Goal: Use online tool/utility: Utilize a website feature to perform a specific function

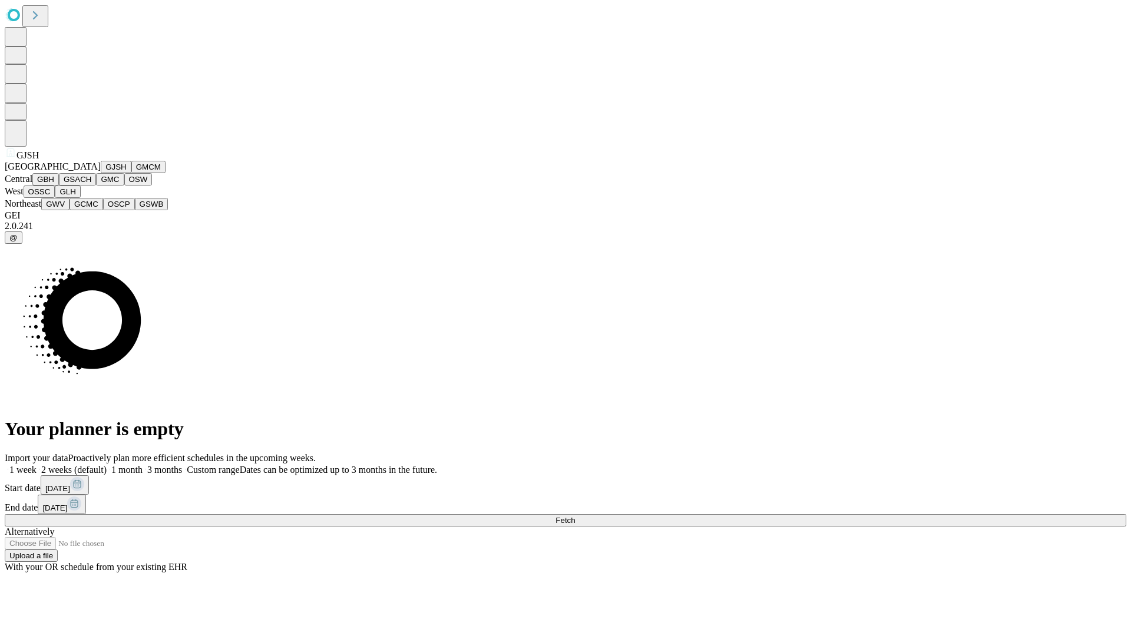
click at [101, 173] on button "GJSH" at bounding box center [116, 167] width 31 height 12
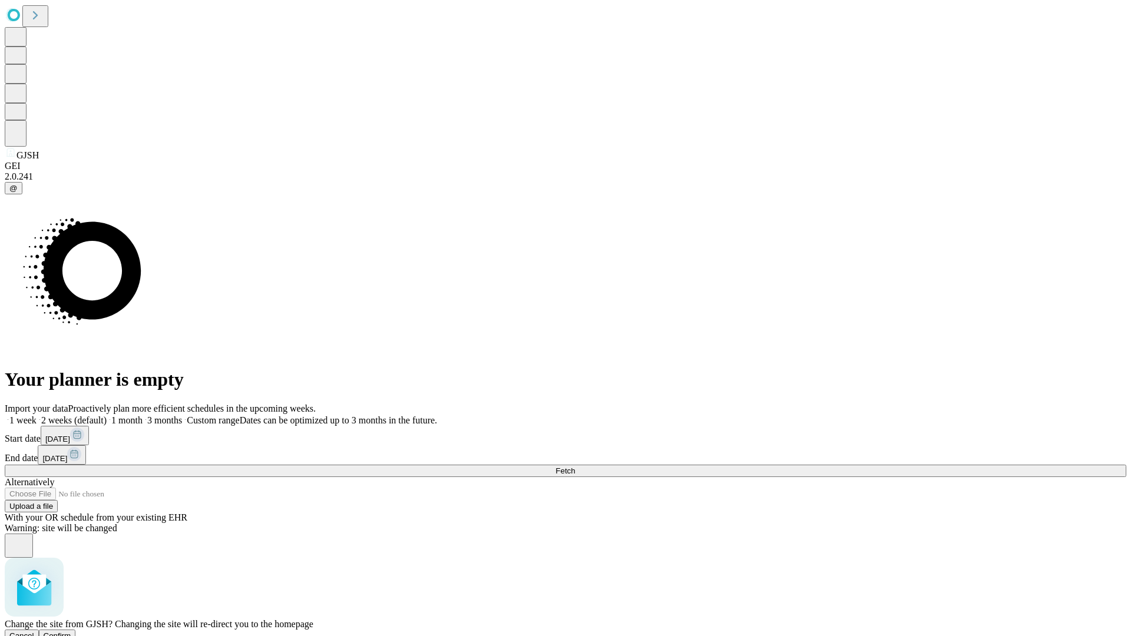
click at [71, 631] on span "Confirm" at bounding box center [58, 635] width 28 height 9
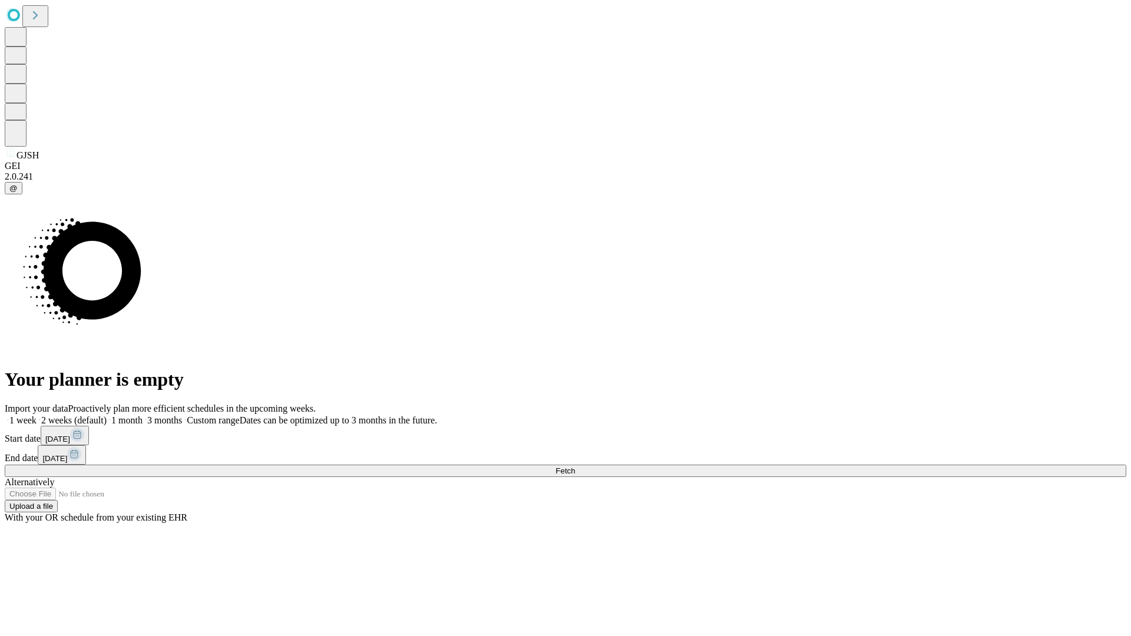
click at [142, 415] on label "1 month" at bounding box center [125, 420] width 36 height 10
click at [575, 466] on span "Fetch" at bounding box center [564, 470] width 19 height 9
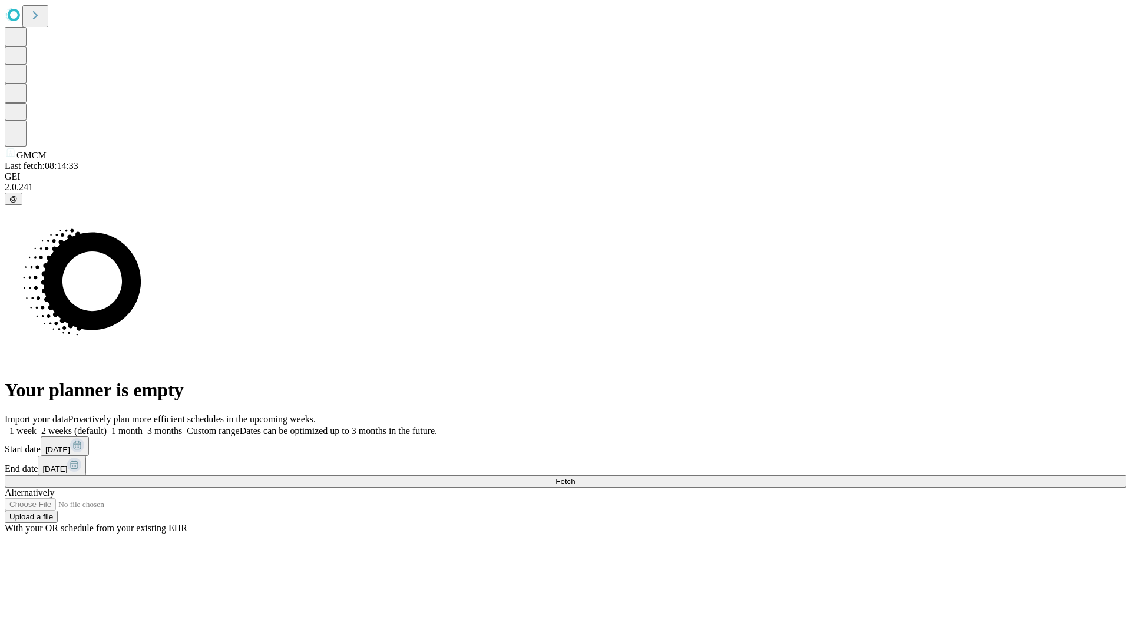
click at [142, 426] on label "1 month" at bounding box center [125, 431] width 36 height 10
click at [575, 477] on span "Fetch" at bounding box center [564, 481] width 19 height 9
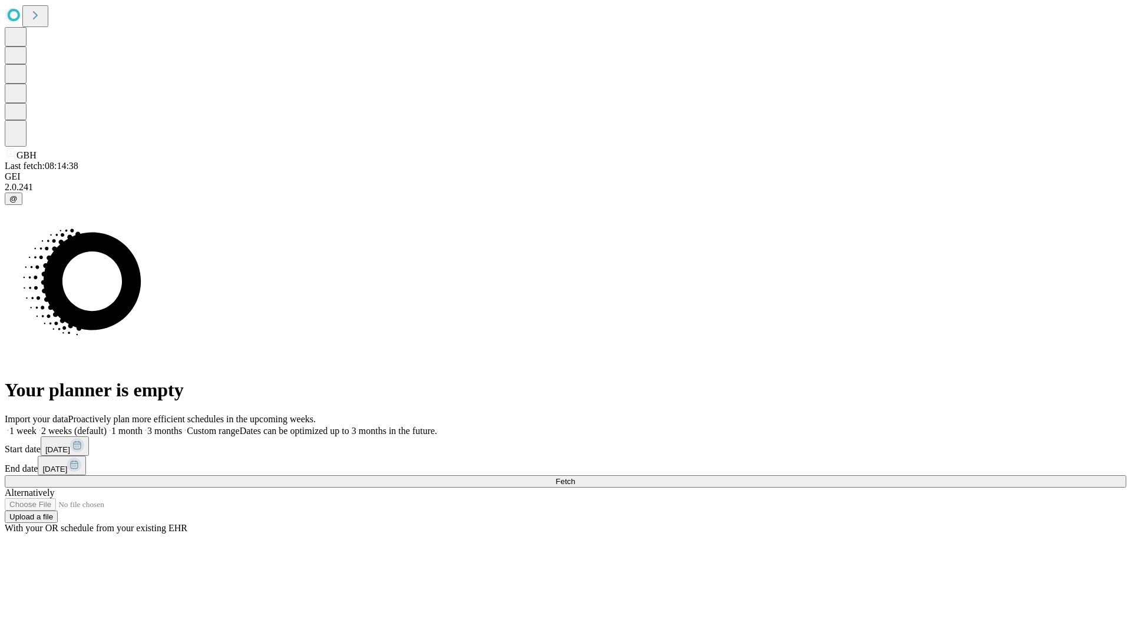
click at [142, 426] on label "1 month" at bounding box center [125, 431] width 36 height 10
click at [575, 477] on span "Fetch" at bounding box center [564, 481] width 19 height 9
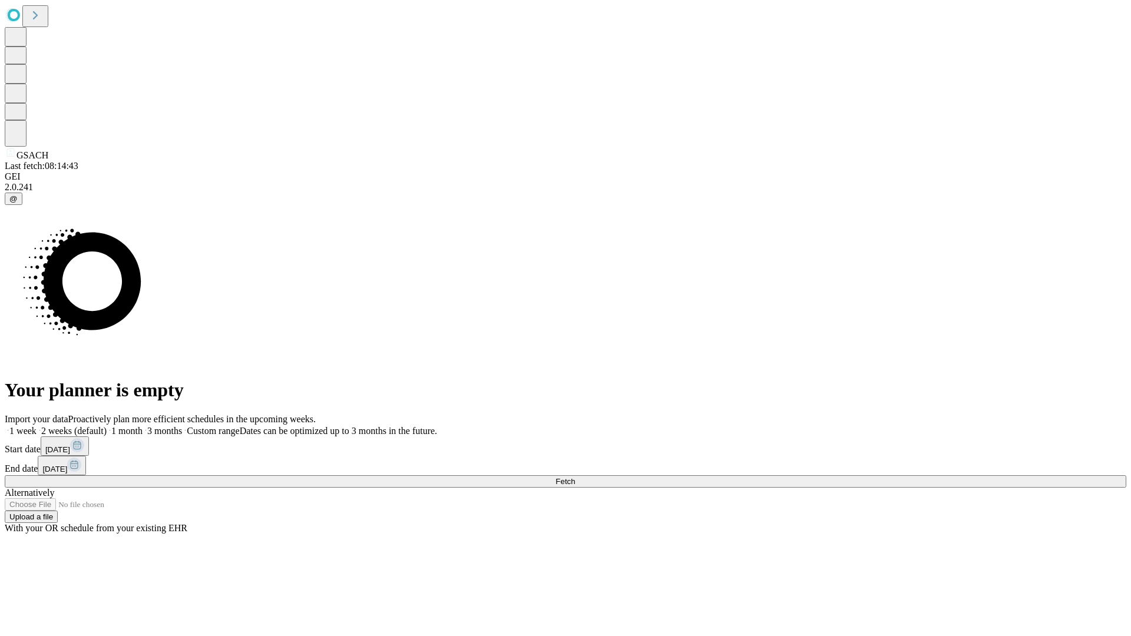
click at [142, 426] on label "1 month" at bounding box center [125, 431] width 36 height 10
click at [575, 477] on span "Fetch" at bounding box center [564, 481] width 19 height 9
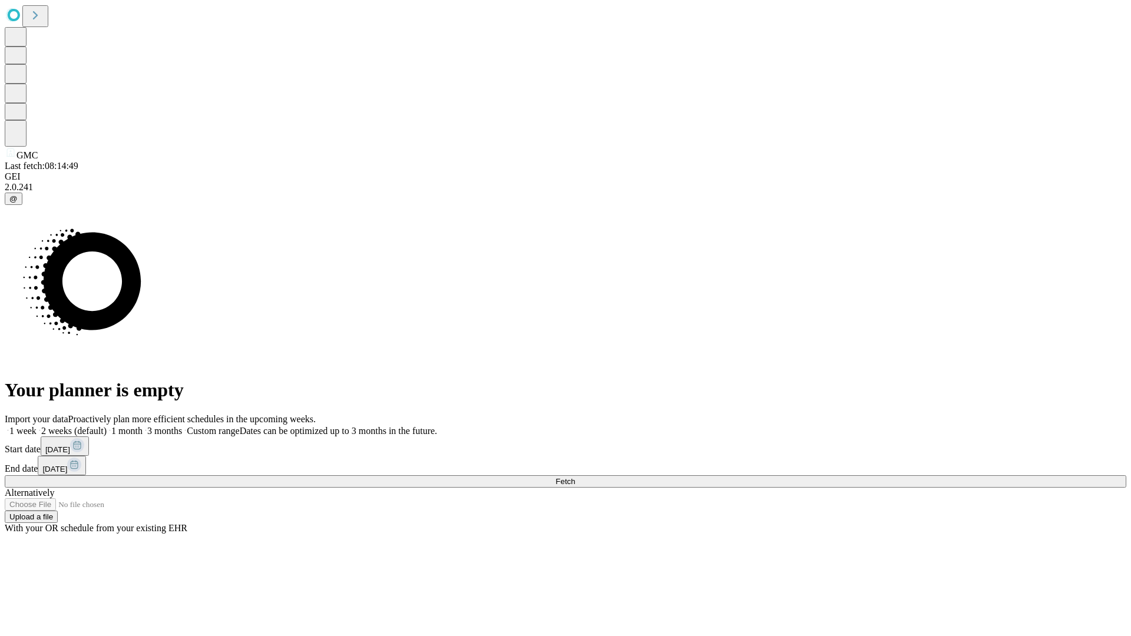
click at [575, 477] on span "Fetch" at bounding box center [564, 481] width 19 height 9
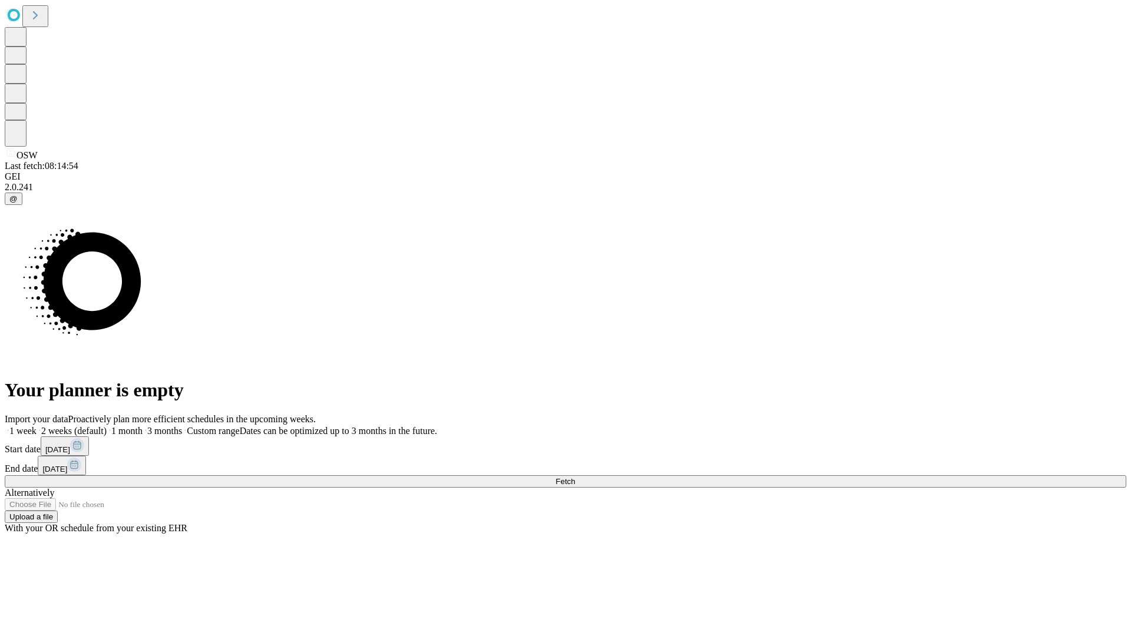
click at [142, 426] on label "1 month" at bounding box center [125, 431] width 36 height 10
click at [575, 477] on span "Fetch" at bounding box center [564, 481] width 19 height 9
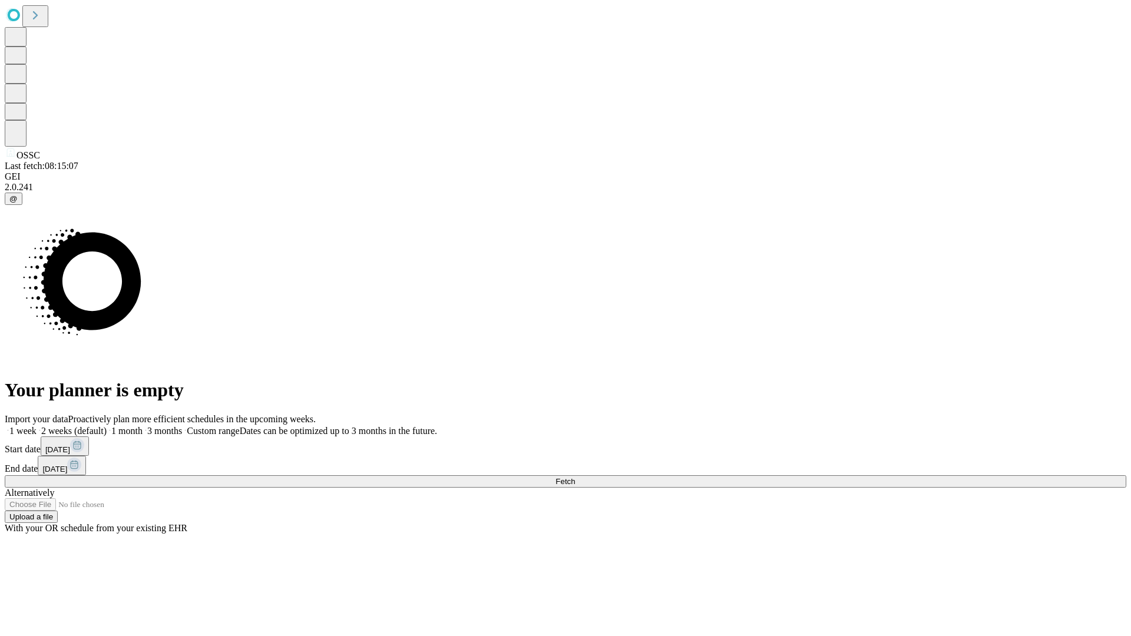
click at [142, 426] on label "1 month" at bounding box center [125, 431] width 36 height 10
click at [575, 477] on span "Fetch" at bounding box center [564, 481] width 19 height 9
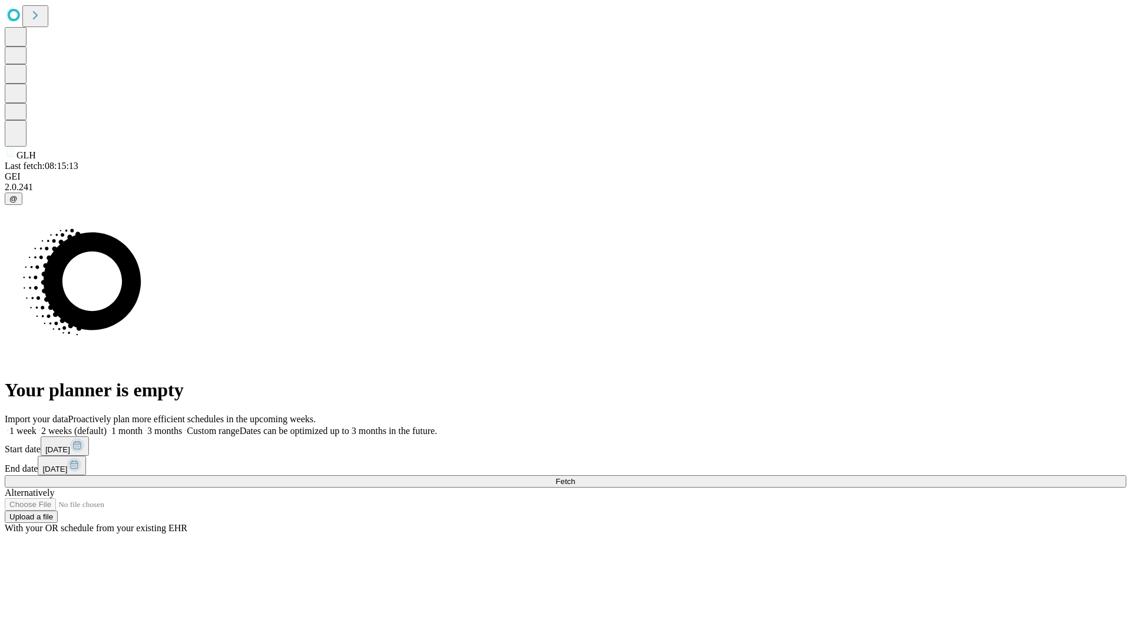
click at [142, 426] on label "1 month" at bounding box center [125, 431] width 36 height 10
click at [575, 477] on span "Fetch" at bounding box center [564, 481] width 19 height 9
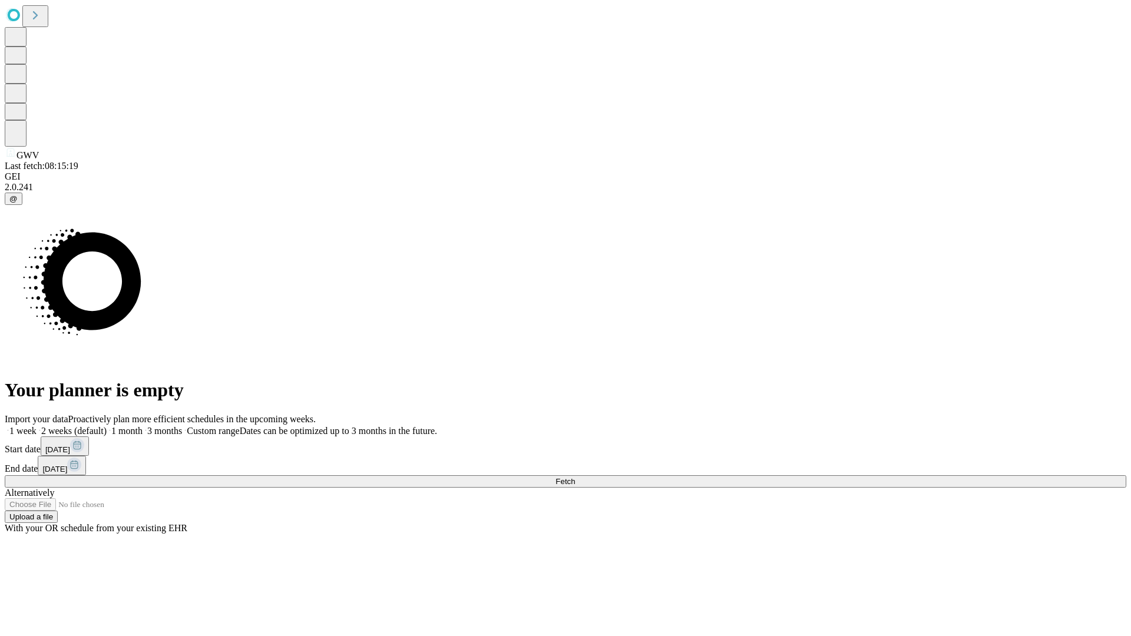
click at [142, 426] on label "1 month" at bounding box center [125, 431] width 36 height 10
click at [575, 477] on span "Fetch" at bounding box center [564, 481] width 19 height 9
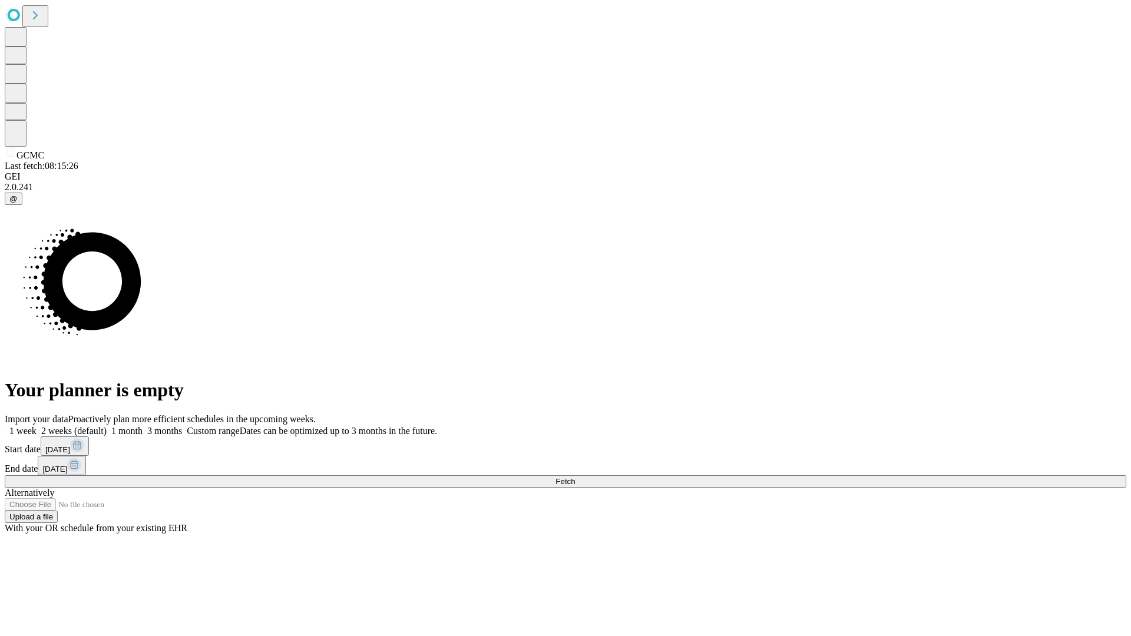
click at [142, 426] on label "1 month" at bounding box center [125, 431] width 36 height 10
click at [575, 477] on span "Fetch" at bounding box center [564, 481] width 19 height 9
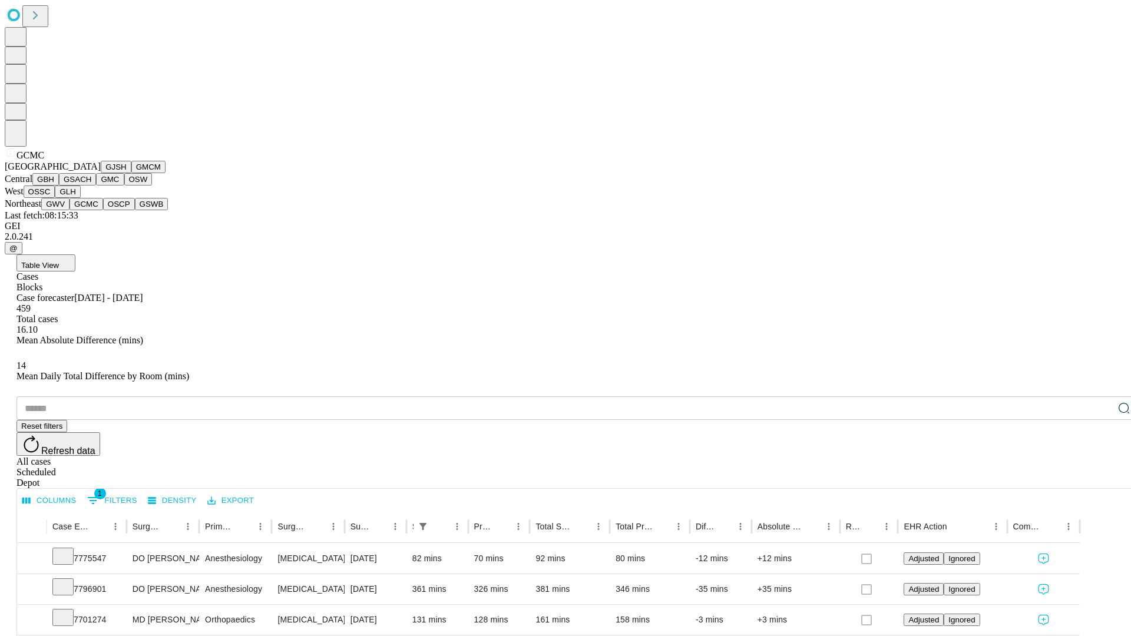
click at [103, 210] on button "OSCP" at bounding box center [119, 204] width 32 height 12
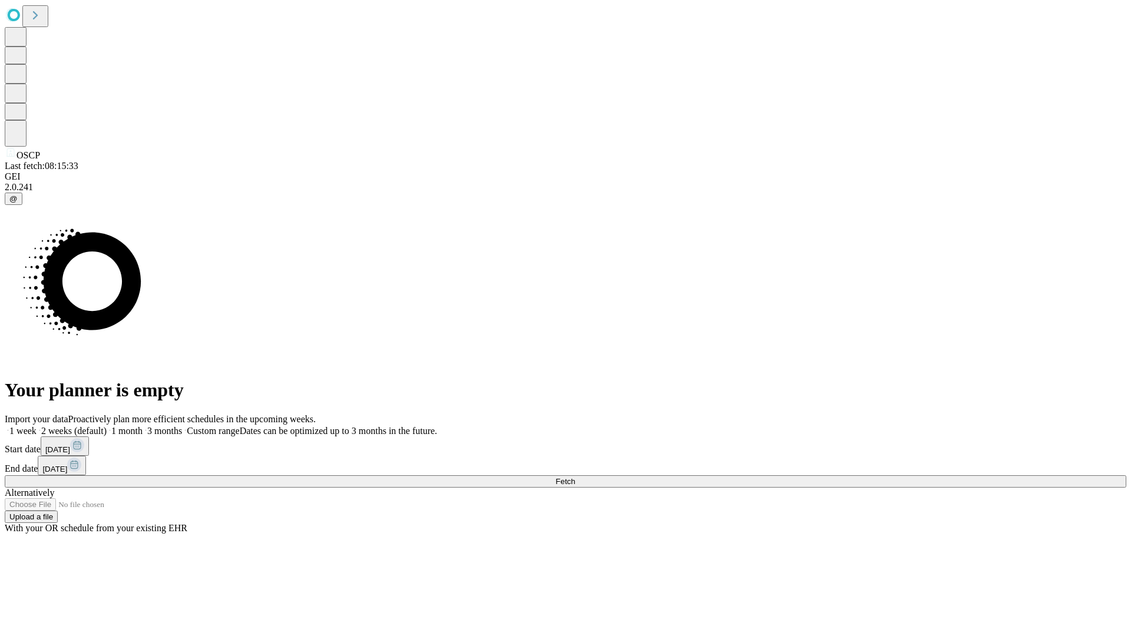
click at [142, 426] on label "1 month" at bounding box center [125, 431] width 36 height 10
click at [575, 477] on span "Fetch" at bounding box center [564, 481] width 19 height 9
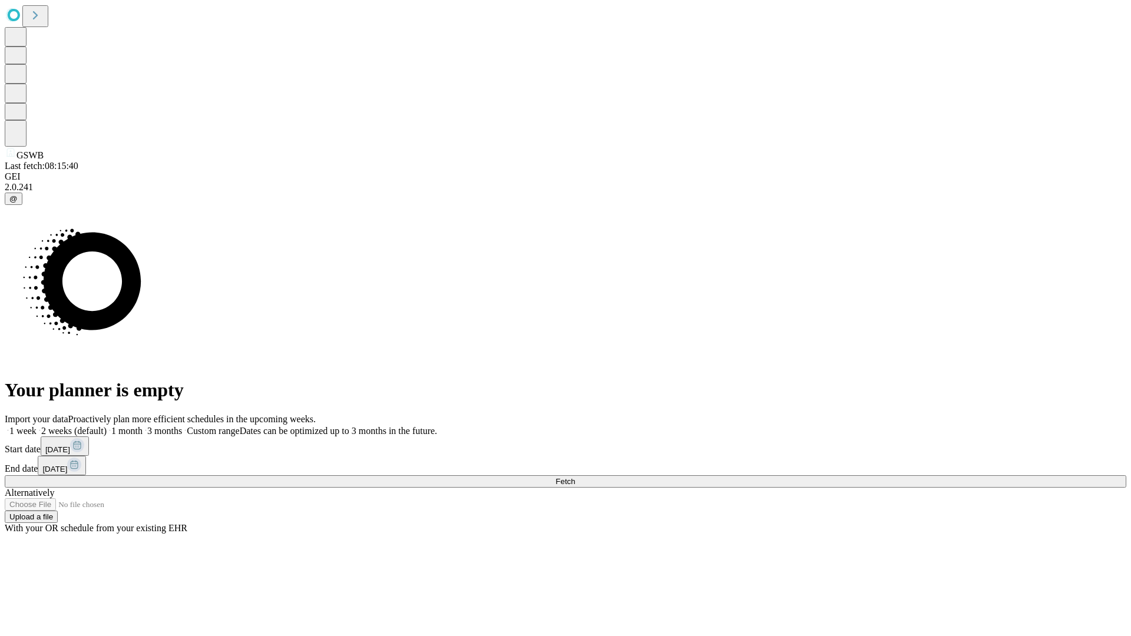
click at [142, 426] on label "1 month" at bounding box center [125, 431] width 36 height 10
click at [575, 477] on span "Fetch" at bounding box center [564, 481] width 19 height 9
